Goal: Task Accomplishment & Management: Manage account settings

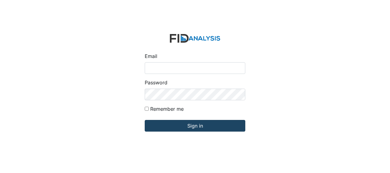
type input "[EMAIL_ADDRESS][DOMAIN_NAME]"
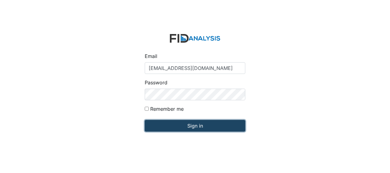
click at [179, 123] on input "Sign in" at bounding box center [195, 126] width 100 height 12
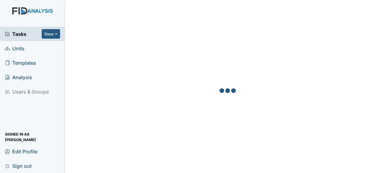
click at [19, 49] on span "Units" at bounding box center [15, 47] width 20 height 9
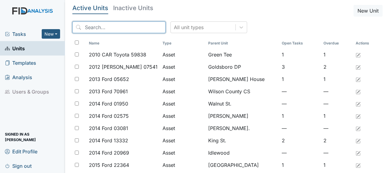
click at [94, 28] on input "search" at bounding box center [118, 27] width 93 height 12
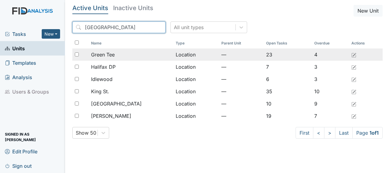
type input "halifax"
click at [119, 56] on div "Green Tee" at bounding box center [130, 54] width 79 height 7
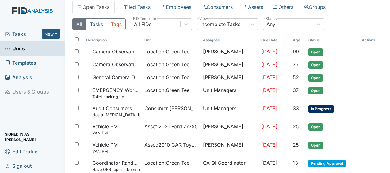
scroll to position [35, 0]
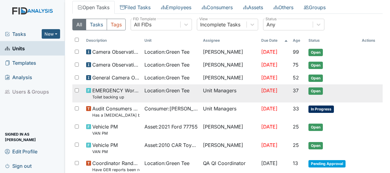
click at [121, 89] on span "EMERGENCY Work Order Toilet backing up" at bounding box center [115, 93] width 47 height 13
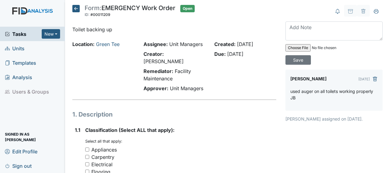
click at [77, 8] on icon at bounding box center [75, 8] width 7 height 7
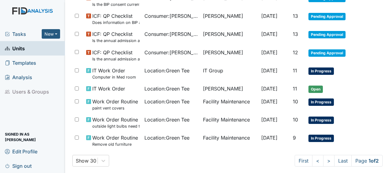
scroll to position [444, 0]
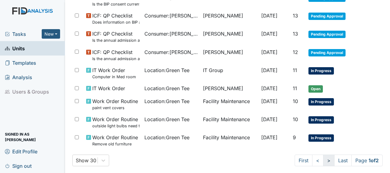
click at [323, 162] on link ">" at bounding box center [328, 160] width 11 height 12
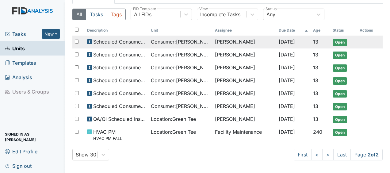
click at [176, 47] on td "Consumer : Mayton, Dortha" at bounding box center [180, 42] width 64 height 13
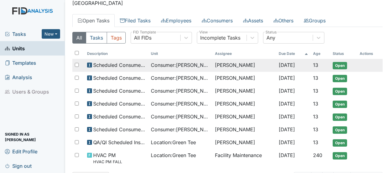
scroll to position [21, 0]
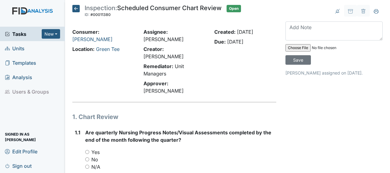
click at [76, 11] on icon at bounding box center [75, 8] width 7 height 7
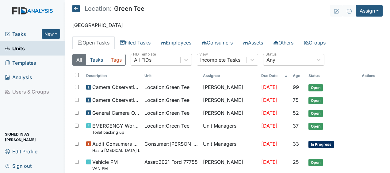
click at [76, 11] on icon at bounding box center [75, 8] width 7 height 7
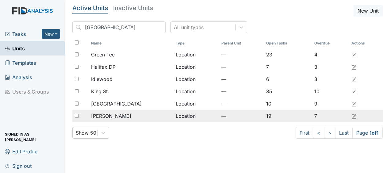
click at [111, 113] on span "McFarland" at bounding box center [111, 115] width 40 height 7
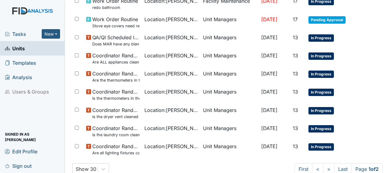
scroll to position [466, 0]
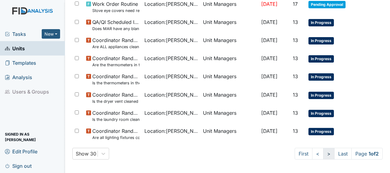
click at [323, 153] on link ">" at bounding box center [328, 154] width 11 height 12
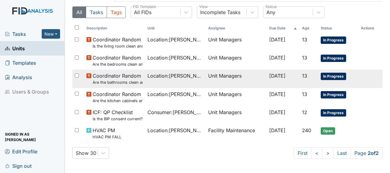
scroll to position [0, 0]
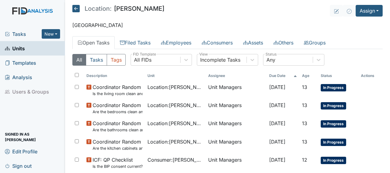
click at [76, 7] on icon at bounding box center [75, 8] width 7 height 7
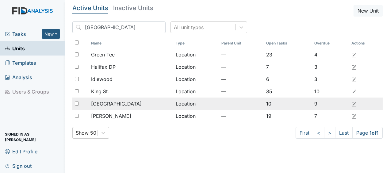
click at [99, 104] on span "[GEOGRAPHIC_DATA]" at bounding box center [116, 103] width 51 height 7
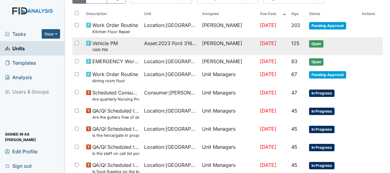
scroll to position [62, 0]
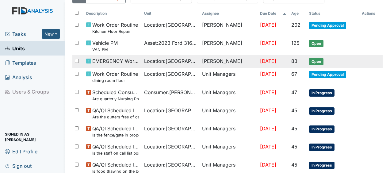
click at [106, 59] on span "EMERGENCY Work Order" at bounding box center [115, 60] width 47 height 7
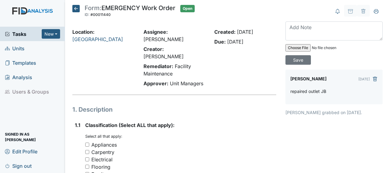
click at [77, 8] on icon at bounding box center [75, 8] width 7 height 7
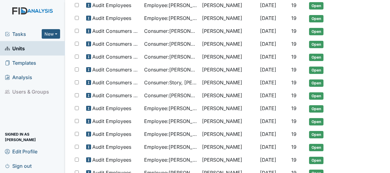
scroll to position [390, 0]
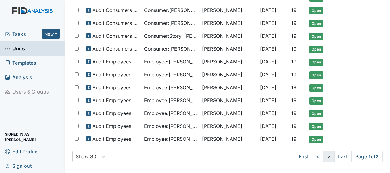
click at [323, 152] on link ">" at bounding box center [328, 156] width 11 height 12
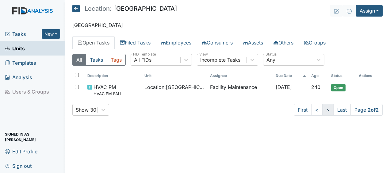
scroll to position [0, 0]
click at [75, 12] on icon at bounding box center [75, 8] width 7 height 7
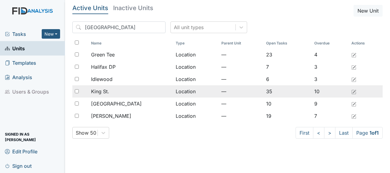
click at [105, 91] on span "King St." at bounding box center [100, 91] width 18 height 7
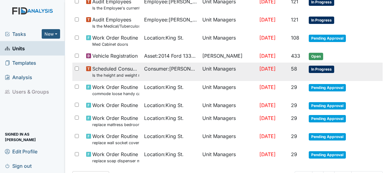
scroll to position [472, 0]
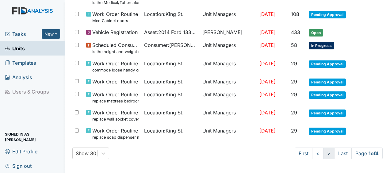
click at [323, 153] on link ">" at bounding box center [328, 153] width 11 height 12
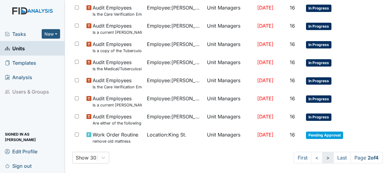
scroll to position [483, 0]
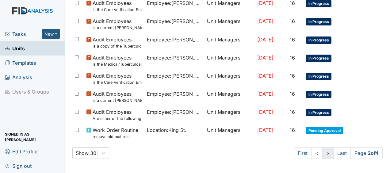
click at [322, 153] on link ">" at bounding box center [327, 153] width 11 height 12
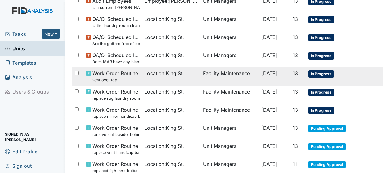
scroll to position [477, 0]
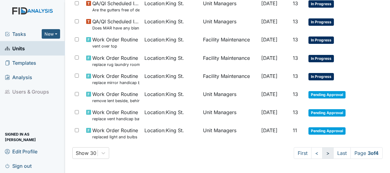
click at [322, 154] on link ">" at bounding box center [327, 153] width 11 height 12
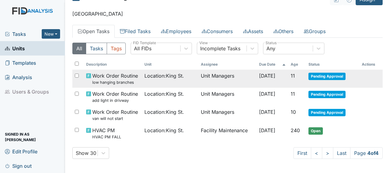
scroll to position [0, 0]
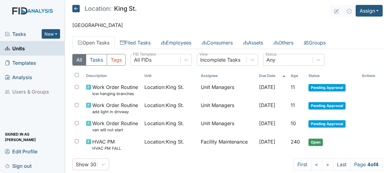
click at [78, 8] on icon at bounding box center [75, 8] width 7 height 7
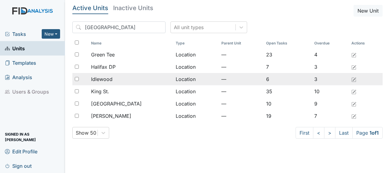
click at [115, 78] on div "Idlewood" at bounding box center [130, 78] width 79 height 7
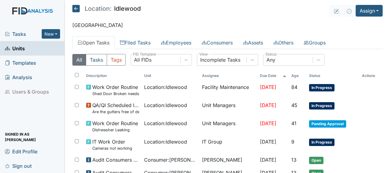
click at [77, 9] on icon at bounding box center [75, 8] width 7 height 7
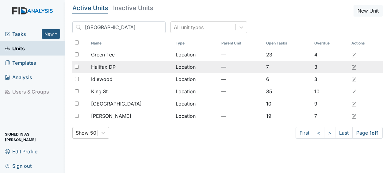
click at [113, 68] on span "Halifax DP" at bounding box center [103, 66] width 25 height 7
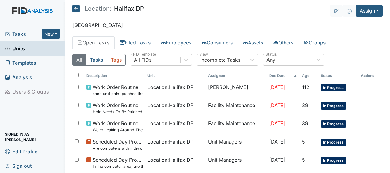
click at [75, 7] on icon at bounding box center [75, 8] width 7 height 7
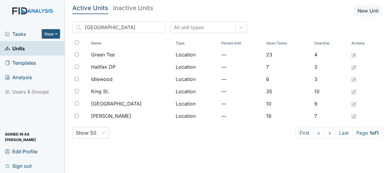
click at [67, 4] on main "Active Units Inactive Units New Unit halifax All unit types Name Type Parent Un…" at bounding box center [227, 86] width 325 height 173
click at [316, 19] on div "Active Units Inactive Units New Unit halifax All unit types Name Type Parent Un…" at bounding box center [227, 74] width 310 height 138
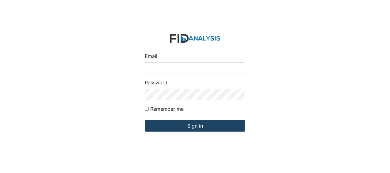
type input "[EMAIL_ADDRESS][DOMAIN_NAME]"
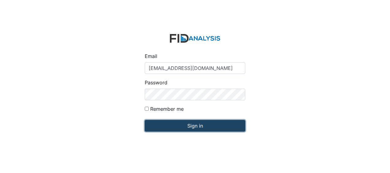
click at [181, 126] on input "Sign in" at bounding box center [195, 126] width 100 height 12
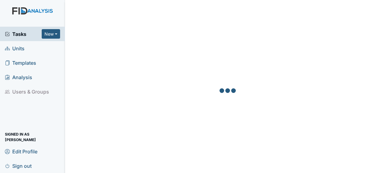
click at [25, 48] on link "Units" at bounding box center [32, 48] width 65 height 14
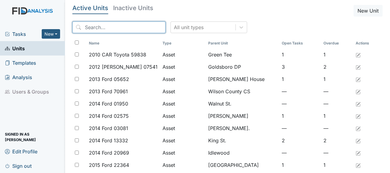
click at [100, 28] on input "search" at bounding box center [118, 27] width 93 height 12
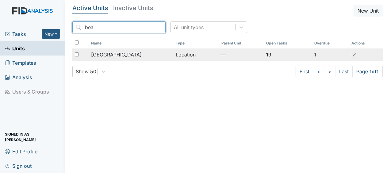
type input "bea"
click at [104, 55] on span "[GEOGRAPHIC_DATA]" at bounding box center [116, 54] width 51 height 7
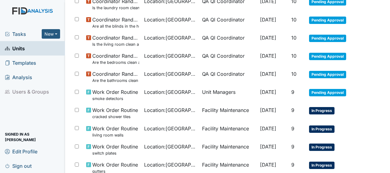
scroll to position [215, 0]
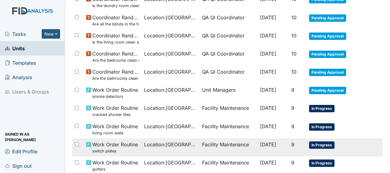
click at [202, 144] on td "Facility Maintenance" at bounding box center [228, 147] width 58 height 18
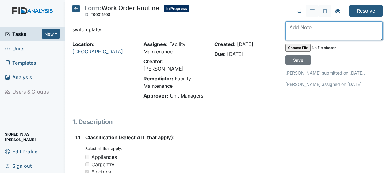
click at [286, 30] on textarea at bounding box center [333, 30] width 97 height 19
type textarea "replaced JB"
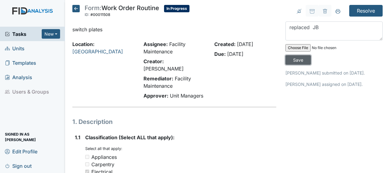
click at [294, 59] on input "Save" at bounding box center [297, 59] width 25 height 9
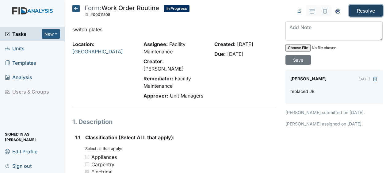
click at [366, 7] on input "Resolve" at bounding box center [365, 11] width 33 height 12
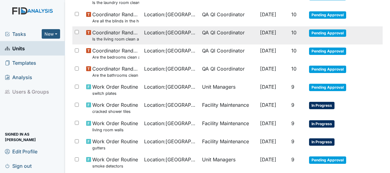
scroll to position [238, 0]
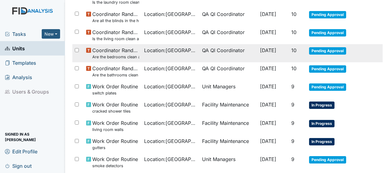
drag, startPoint x: 269, startPoint y: 95, endPoint x: 285, endPoint y: 37, distance: 59.9
click at [285, 37] on tbody "Vehicle PM VAN PM Asset : 2015 Ford 22364 George Walton Jun 28, 2025 53 Open Wo…" at bounding box center [227, 44] width 310 height 363
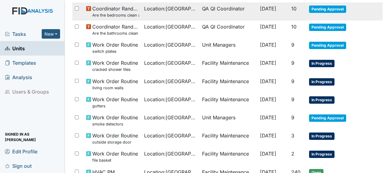
scroll to position [281, 0]
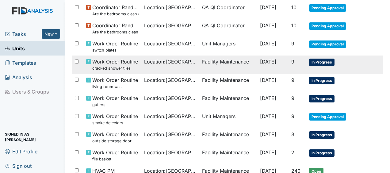
drag, startPoint x: 285, startPoint y: 37, endPoint x: 374, endPoint y: 65, distance: 94.1
click at [374, 65] on tr "Work Order Routine cracked shower tiles Location : Beaufort Heights Facility Ma…" at bounding box center [227, 64] width 310 height 18
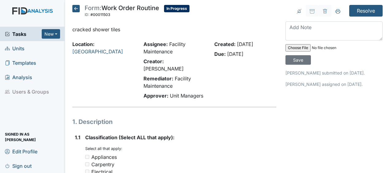
click at [77, 8] on icon at bounding box center [75, 8] width 7 height 7
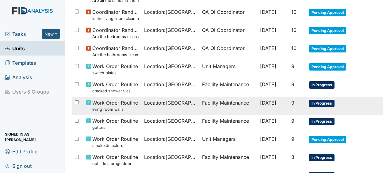
scroll to position [301, 0]
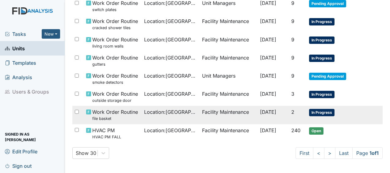
click at [124, 113] on span "Work Order Routine file basket" at bounding box center [115, 114] width 46 height 13
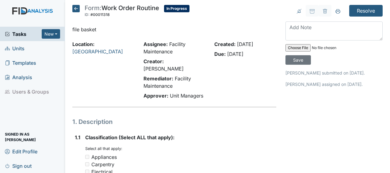
click at [75, 8] on icon at bounding box center [75, 8] width 7 height 7
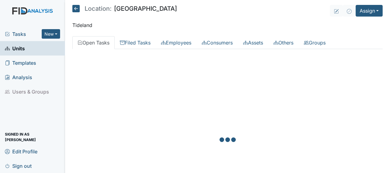
click at [76, 7] on icon at bounding box center [75, 8] width 7 height 7
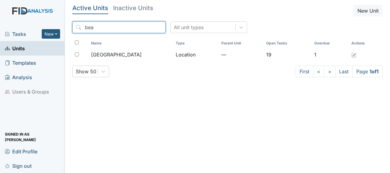
click at [147, 26] on input "bea" at bounding box center [118, 27] width 93 height 12
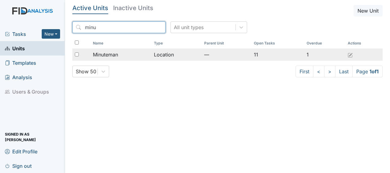
type input "minu"
click at [105, 55] on span "Minuteman" at bounding box center [105, 54] width 25 height 7
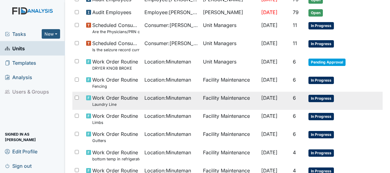
scroll to position [248, 0]
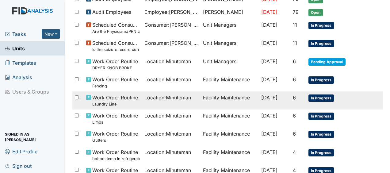
click at [114, 95] on span "Work Order Routine Laundry Line" at bounding box center [115, 100] width 46 height 13
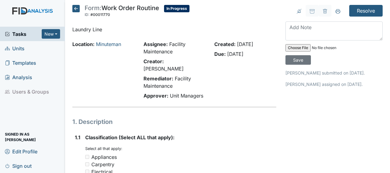
click at [74, 9] on icon at bounding box center [75, 8] width 7 height 7
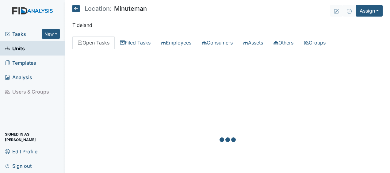
click at [77, 34] on main "Location: Minuteman Assign Assign Form Assign Inspection Assign Document Assign…" at bounding box center [227, 86] width 325 height 173
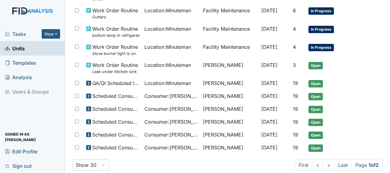
scroll to position [379, 0]
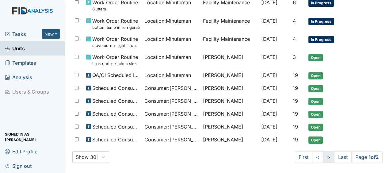
click at [323, 153] on link ">" at bounding box center [328, 157] width 11 height 12
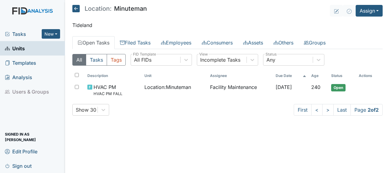
drag, startPoint x: 322, startPoint y: 153, endPoint x: 236, endPoint y: 143, distance: 86.4
click at [236, 143] on main "Location: Minuteman Assign Assign Form Assign Inspection Assign Document Assign…" at bounding box center [227, 86] width 325 height 173
click at [77, 7] on icon at bounding box center [75, 8] width 7 height 7
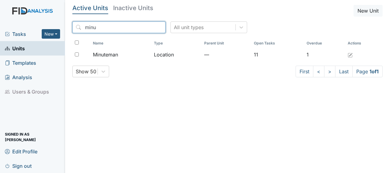
click at [146, 27] on input "minu" at bounding box center [118, 27] width 93 height 12
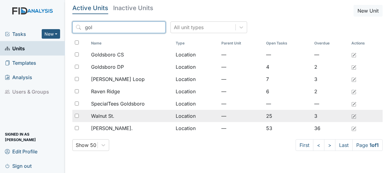
type input "gol"
click at [188, 115] on td "Location" at bounding box center [196, 116] width 46 height 12
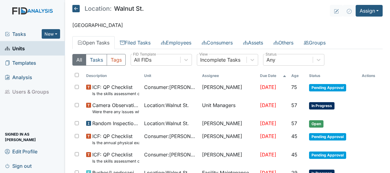
click at [77, 9] on icon at bounding box center [75, 8] width 7 height 7
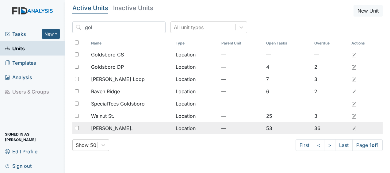
click at [110, 128] on span "[PERSON_NAME]." at bounding box center [112, 127] width 42 height 7
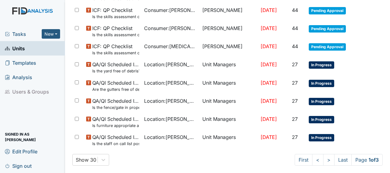
scroll to position [472, 0]
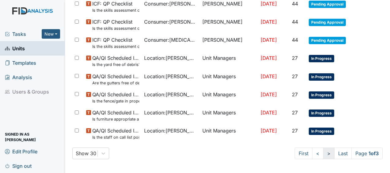
click at [323, 153] on link ">" at bounding box center [328, 153] width 11 height 12
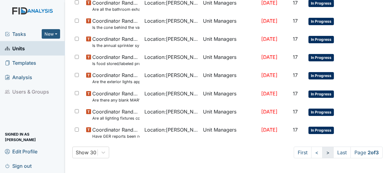
scroll to position [466, 0]
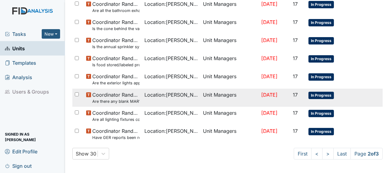
click at [261, 89] on td "Sep 4, 2025" at bounding box center [275, 98] width 32 height 18
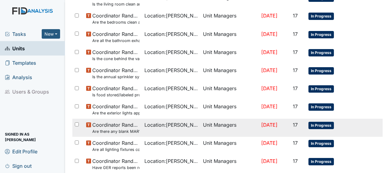
scroll to position [417, 0]
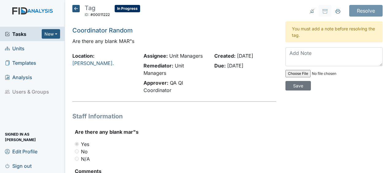
click at [79, 8] on icon at bounding box center [75, 8] width 7 height 7
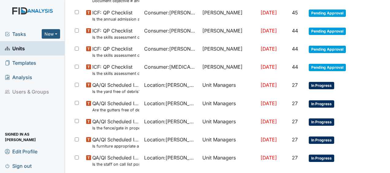
scroll to position [472, 0]
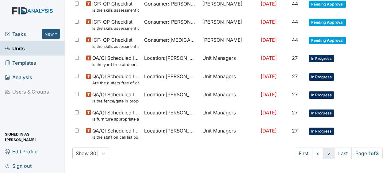
click at [325, 153] on link ">" at bounding box center [328, 153] width 11 height 12
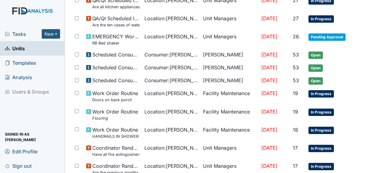
scroll to position [159, 0]
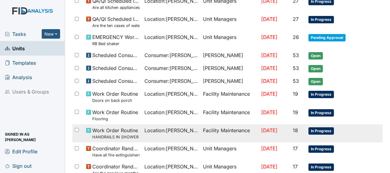
click at [317, 128] on span "In Progress" at bounding box center [320, 130] width 25 height 7
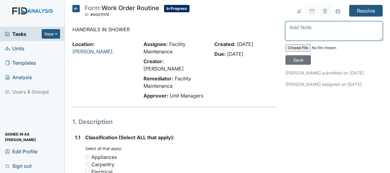
click at [292, 31] on textarea at bounding box center [333, 30] width 97 height 19
type textarea "installed JB"
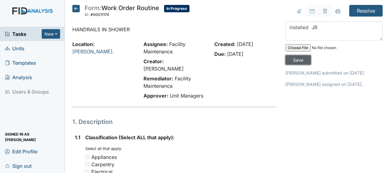
click at [291, 59] on input "Save" at bounding box center [297, 59] width 25 height 9
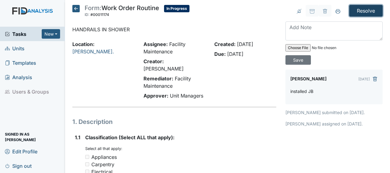
click at [359, 9] on input "Resolve" at bounding box center [365, 11] width 33 height 12
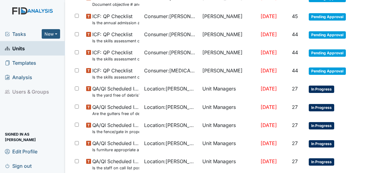
scroll to position [492, 0]
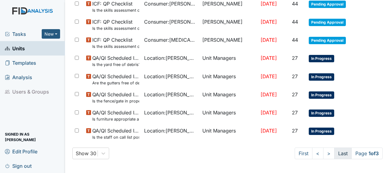
click at [334, 152] on link "Last" at bounding box center [342, 153] width 17 height 12
click at [334, 152] on link "Last" at bounding box center [341, 153] width 17 height 12
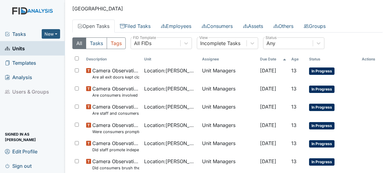
scroll to position [0, 0]
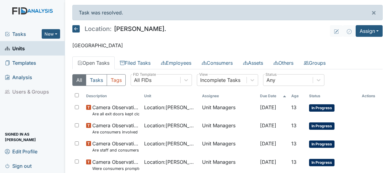
click at [77, 27] on icon at bounding box center [75, 28] width 7 height 7
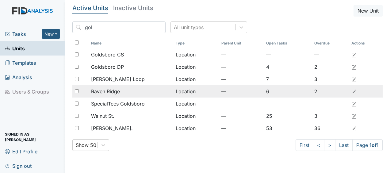
click at [111, 91] on span "Raven Ridge" at bounding box center [105, 91] width 29 height 7
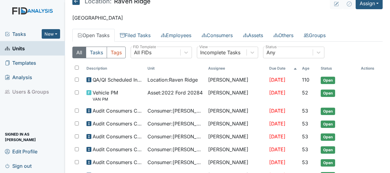
scroll to position [6, 0]
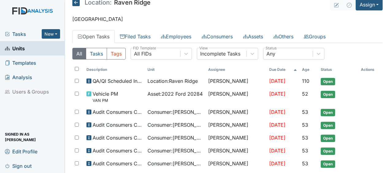
click at [77, 4] on icon at bounding box center [75, 2] width 7 height 7
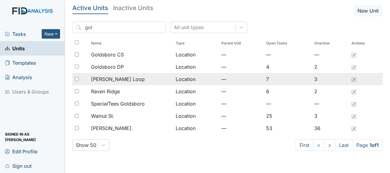
click at [120, 77] on span "McKeel Loop" at bounding box center [118, 78] width 54 height 7
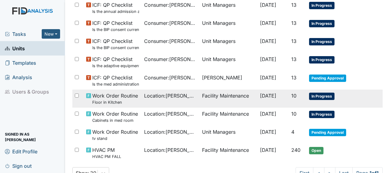
scroll to position [354, 0]
